Goal: Task Accomplishment & Management: Manage account settings

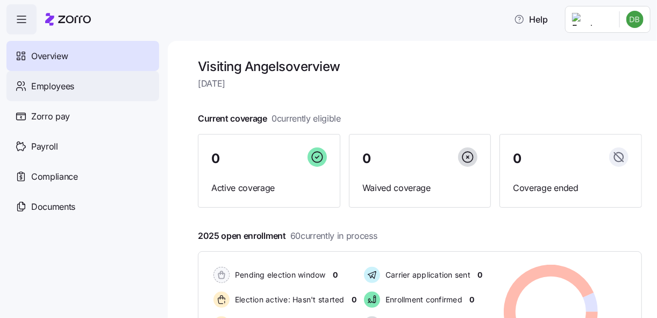
click at [74, 84] on span "Employees" at bounding box center [52, 86] width 43 height 13
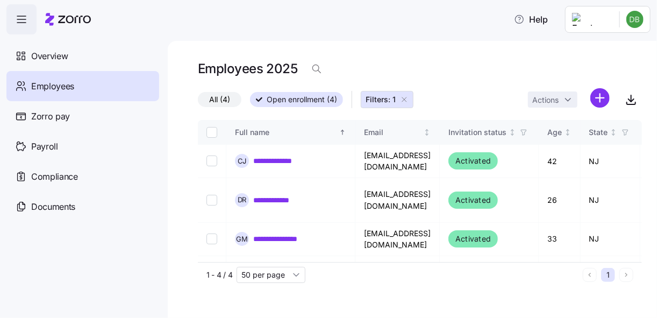
click at [407, 97] on icon "button" at bounding box center [404, 99] width 9 height 9
click at [401, 100] on div "All (4) Open enrollment (4) Filters: 1 Actions" at bounding box center [420, 99] width 444 height 23
click at [406, 101] on div "All (4) Open enrollment (4) Filters: 1 Actions" at bounding box center [420, 99] width 444 height 23
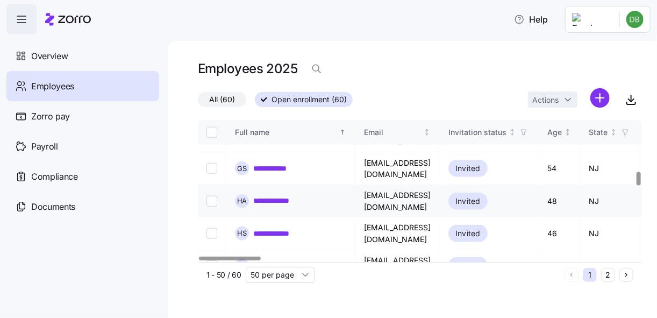
scroll to position [451, 0]
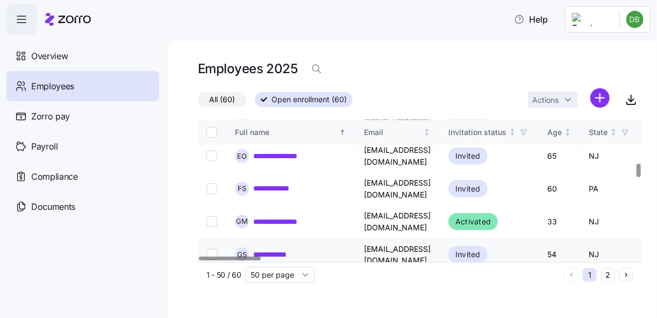
click at [277, 249] on link "**********" at bounding box center [275, 254] width 44 height 11
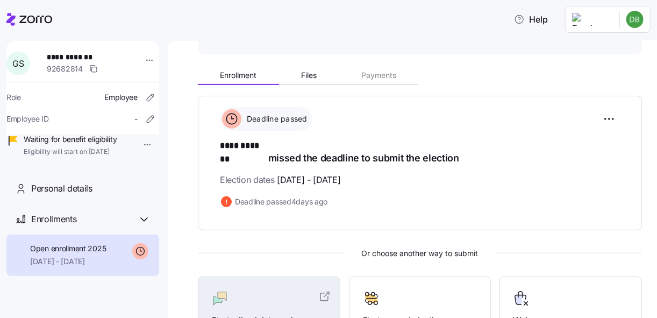
scroll to position [86, 0]
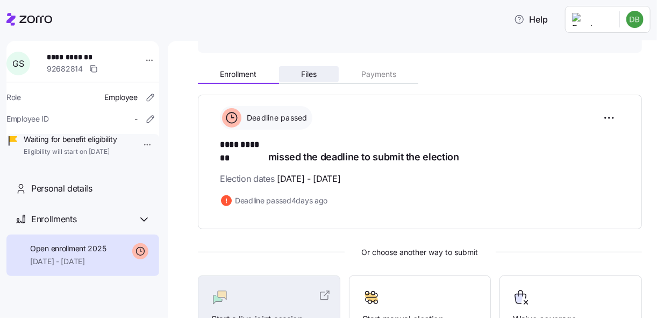
click at [305, 76] on span "Files" at bounding box center [309, 74] width 16 height 8
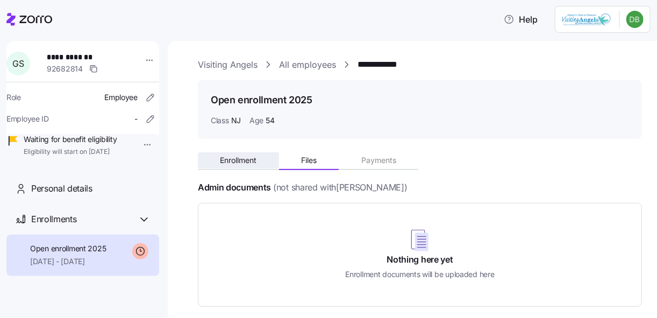
click at [238, 158] on span "Enrollment" at bounding box center [238, 161] width 37 height 8
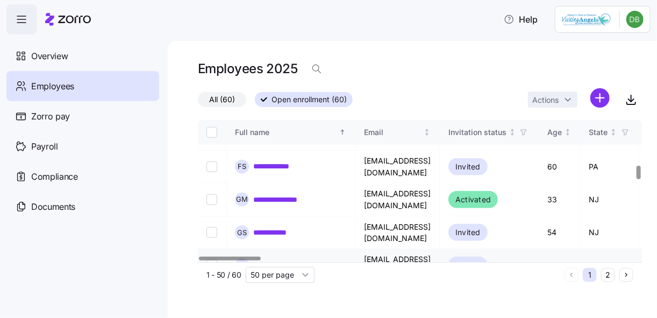
scroll to position [430, 0]
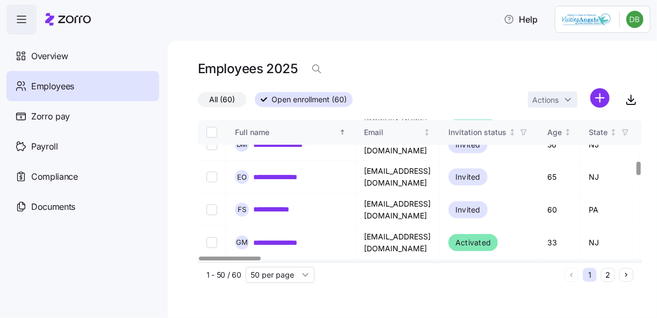
click at [209, 270] on input "Select record 17" at bounding box center [212, 275] width 11 height 11
checkbox input "true"
click at [572, 102] on html "**********" at bounding box center [328, 156] width 657 height 312
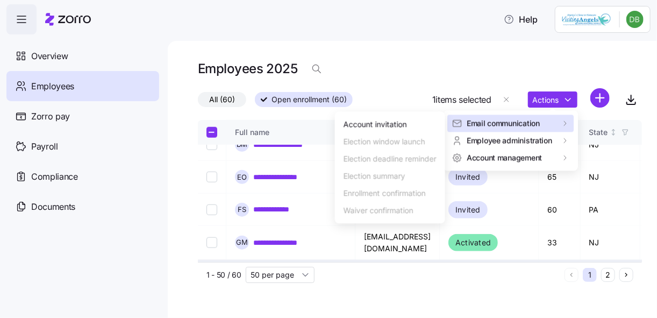
click at [534, 126] on span "Email communication" at bounding box center [503, 123] width 73 height 11
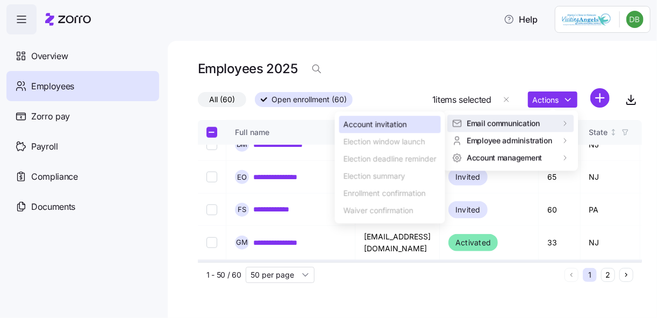
click at [395, 124] on div "Account invitation" at bounding box center [375, 125] width 63 height 12
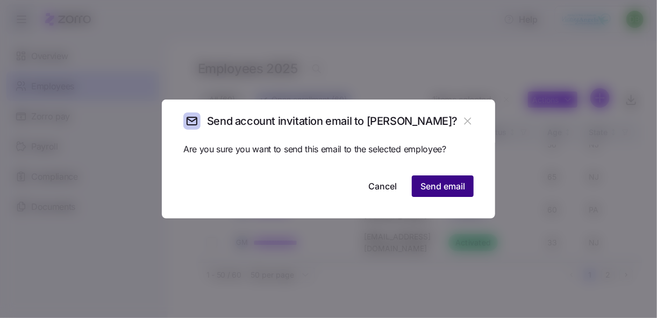
click at [439, 188] on span "Send email" at bounding box center [443, 186] width 45 height 13
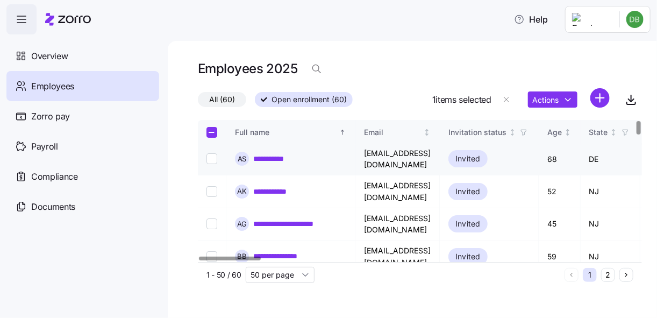
scroll to position [0, 0]
